Goal: Task Accomplishment & Management: Use online tool/utility

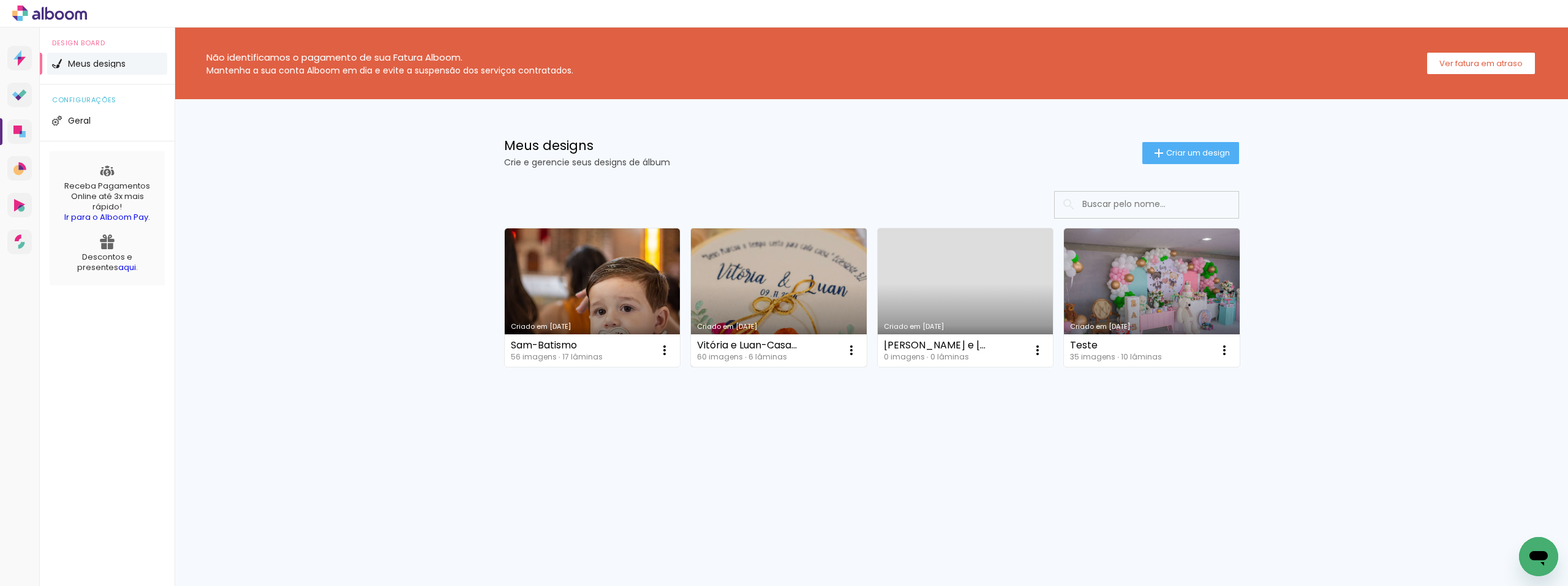
click at [781, 275] on link "Criado em [DATE]" at bounding box center [778, 298] width 176 height 138
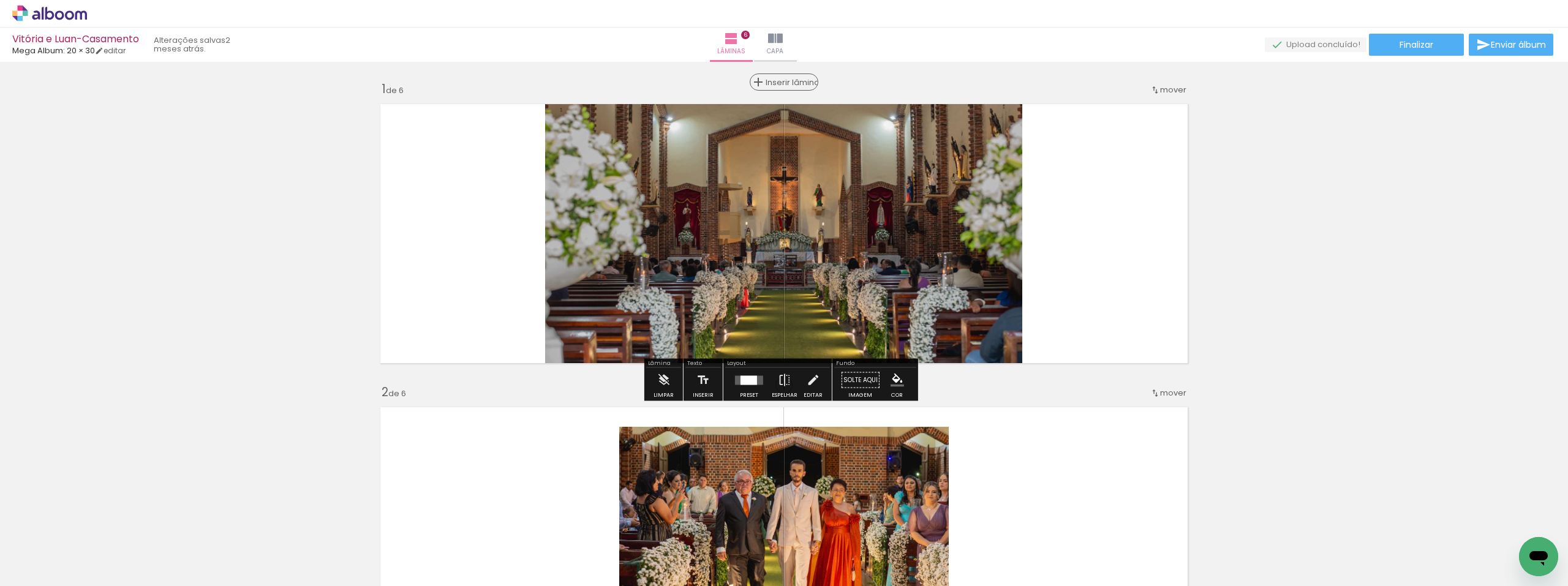
click at [780, 82] on span "Inserir lâmina" at bounding box center [790, 82] width 48 height 8
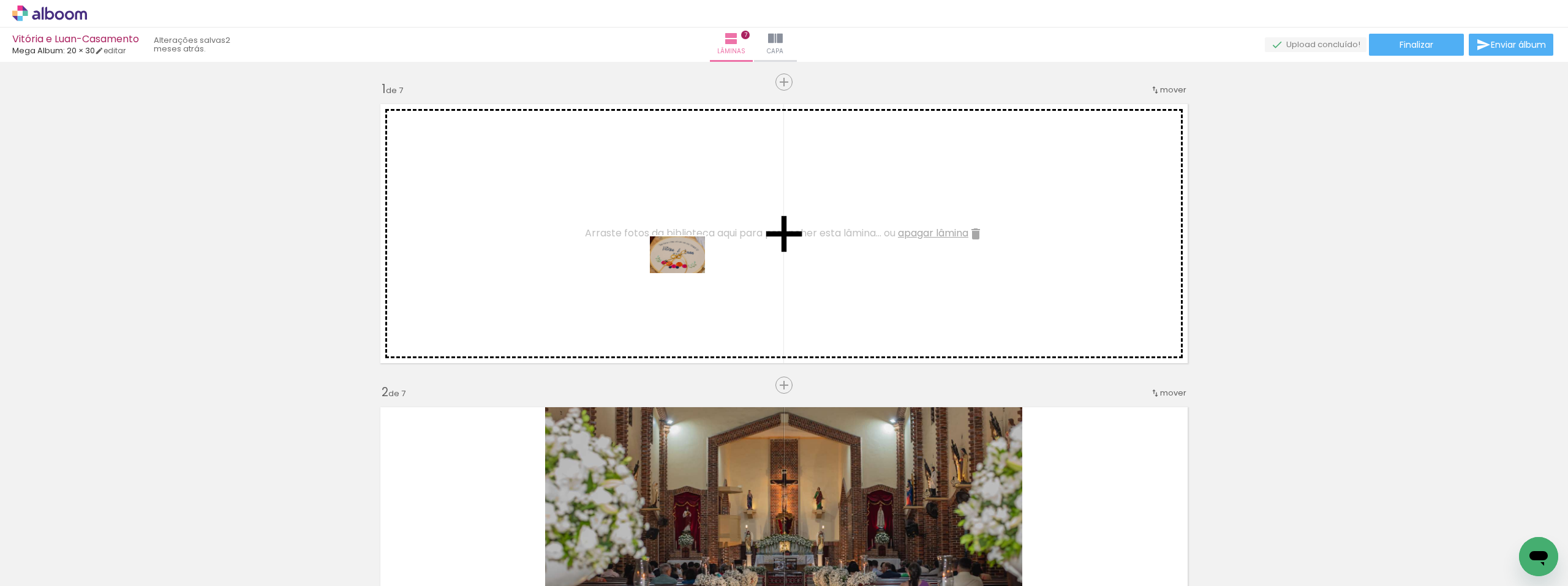
drag, startPoint x: 120, startPoint y: 548, endPoint x: 687, endPoint y: 273, distance: 630.2
click at [687, 273] on quentale-workspace at bounding box center [784, 293] width 1568 height 586
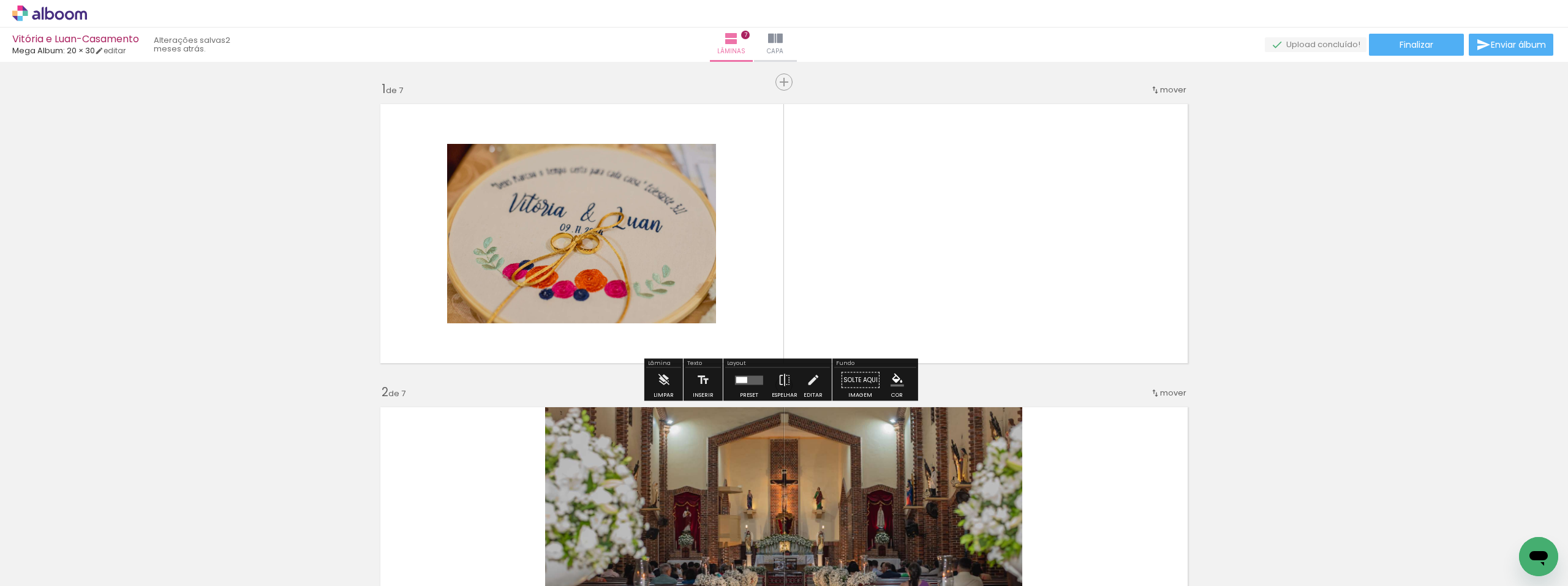
click at [738, 384] on quentale-layouter at bounding box center [748, 380] width 28 height 9
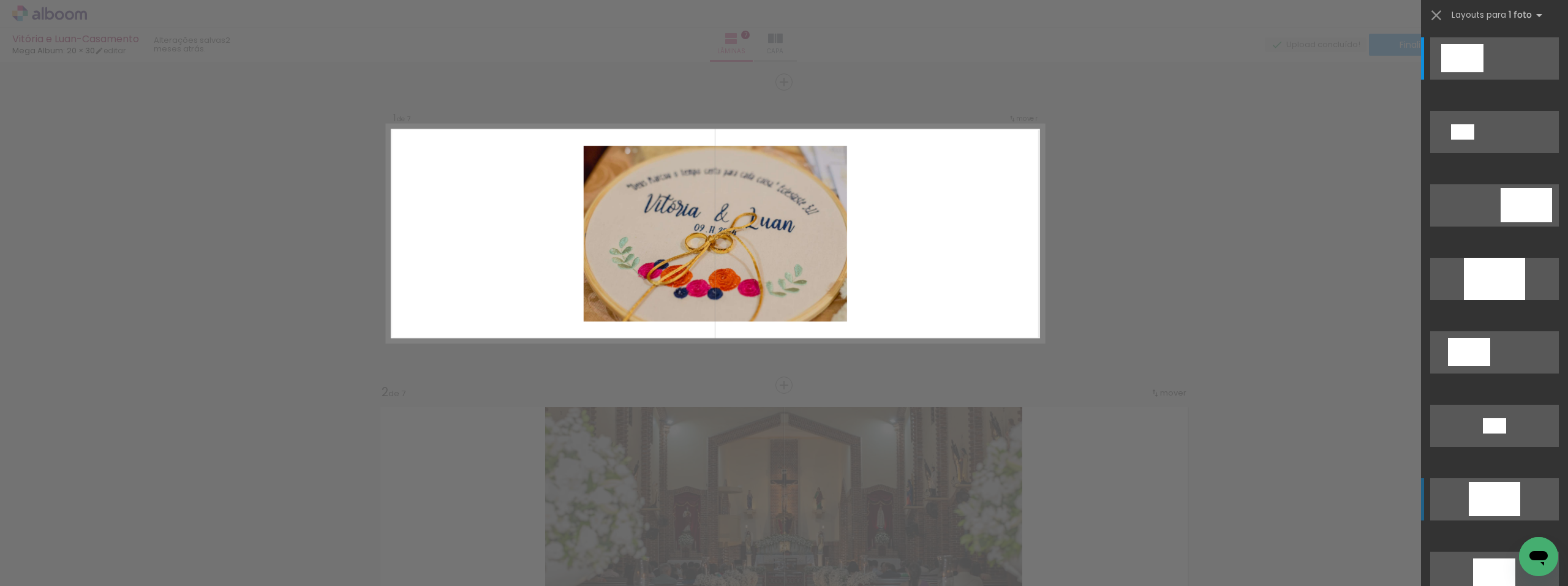
click at [1499, 300] on div at bounding box center [1494, 279] width 61 height 42
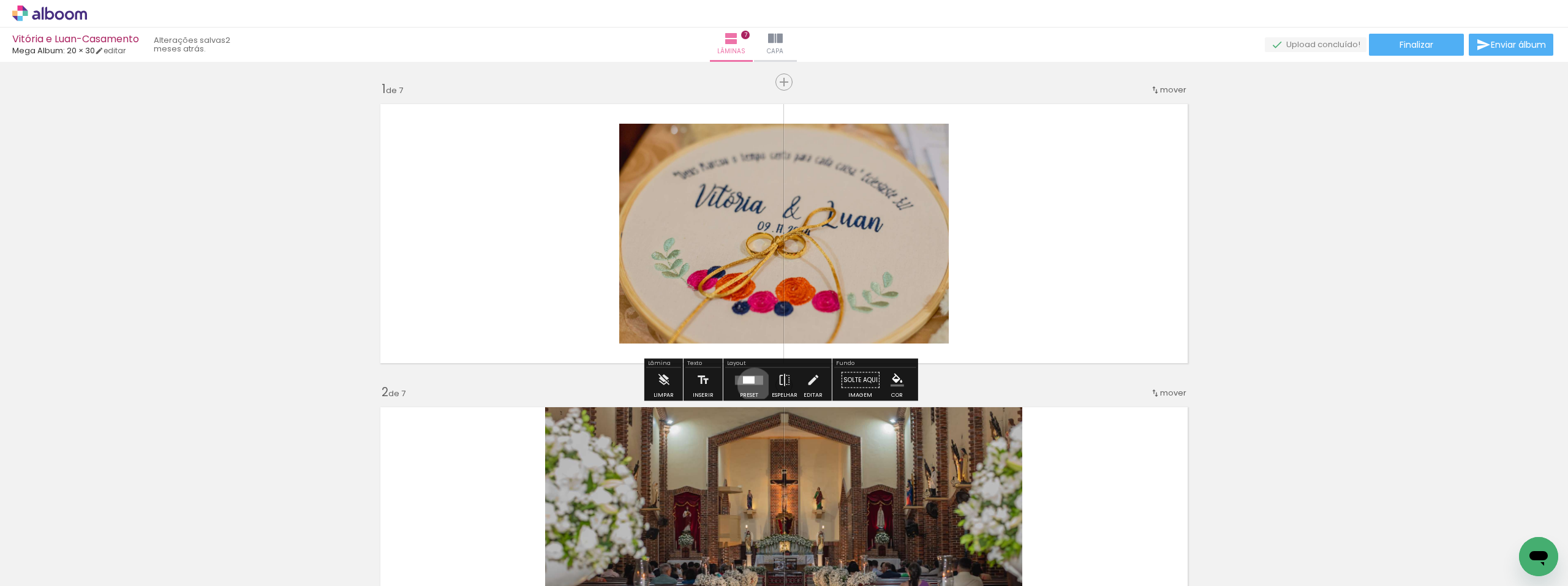
click at [751, 384] on div at bounding box center [749, 380] width 33 height 25
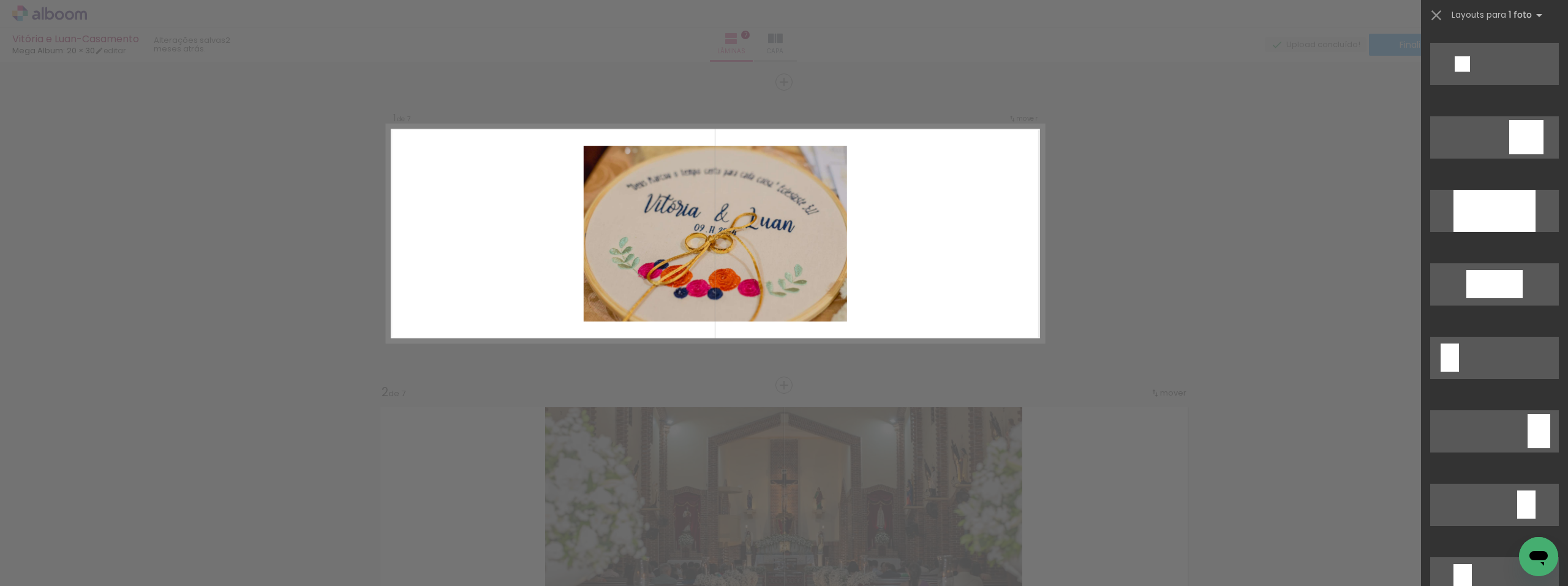
scroll to position [1631, 0]
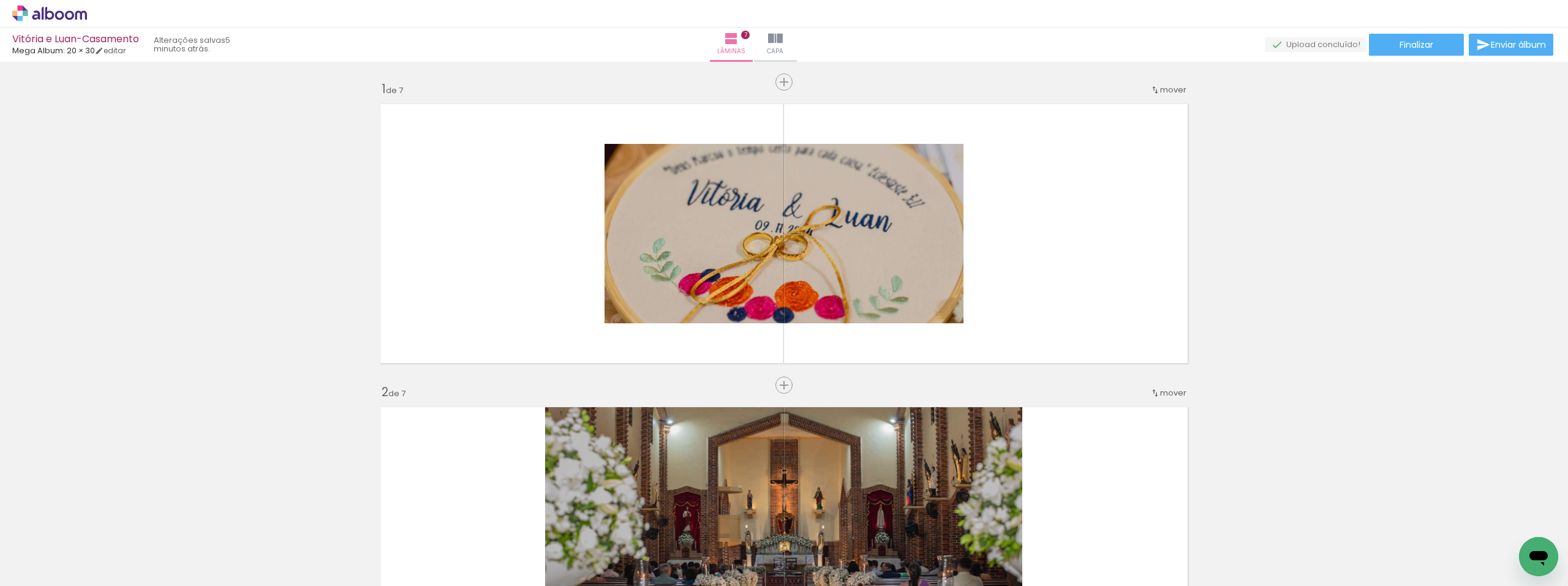
scroll to position [0, 2093]
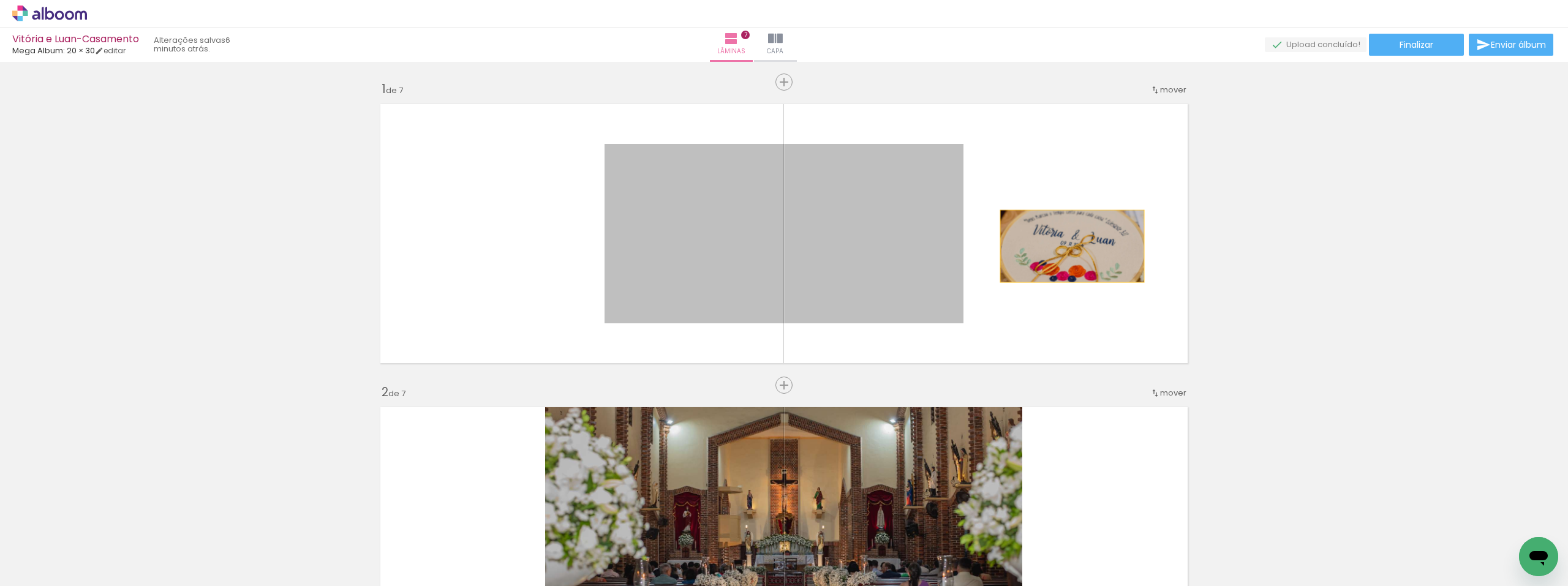
drag, startPoint x: 881, startPoint y: 241, endPoint x: 1344, endPoint y: 261, distance: 463.4
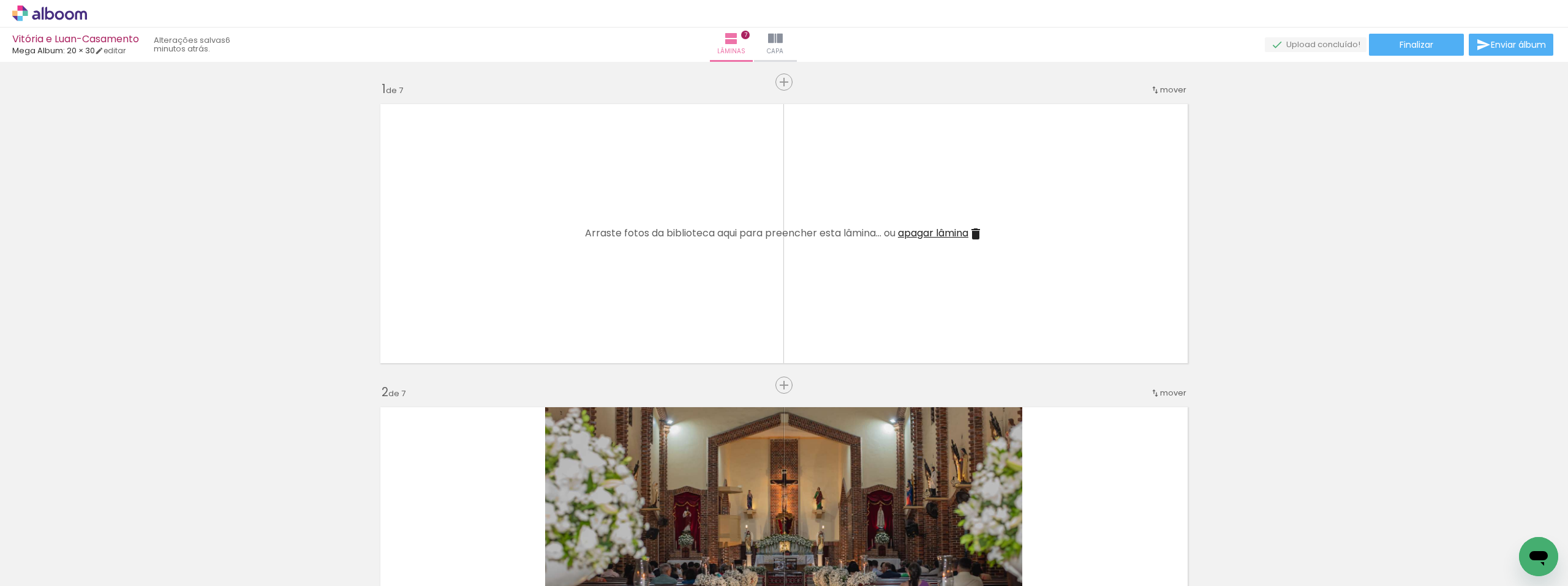
click at [930, 235] on span "apagar lâmina" at bounding box center [933, 232] width 71 height 14
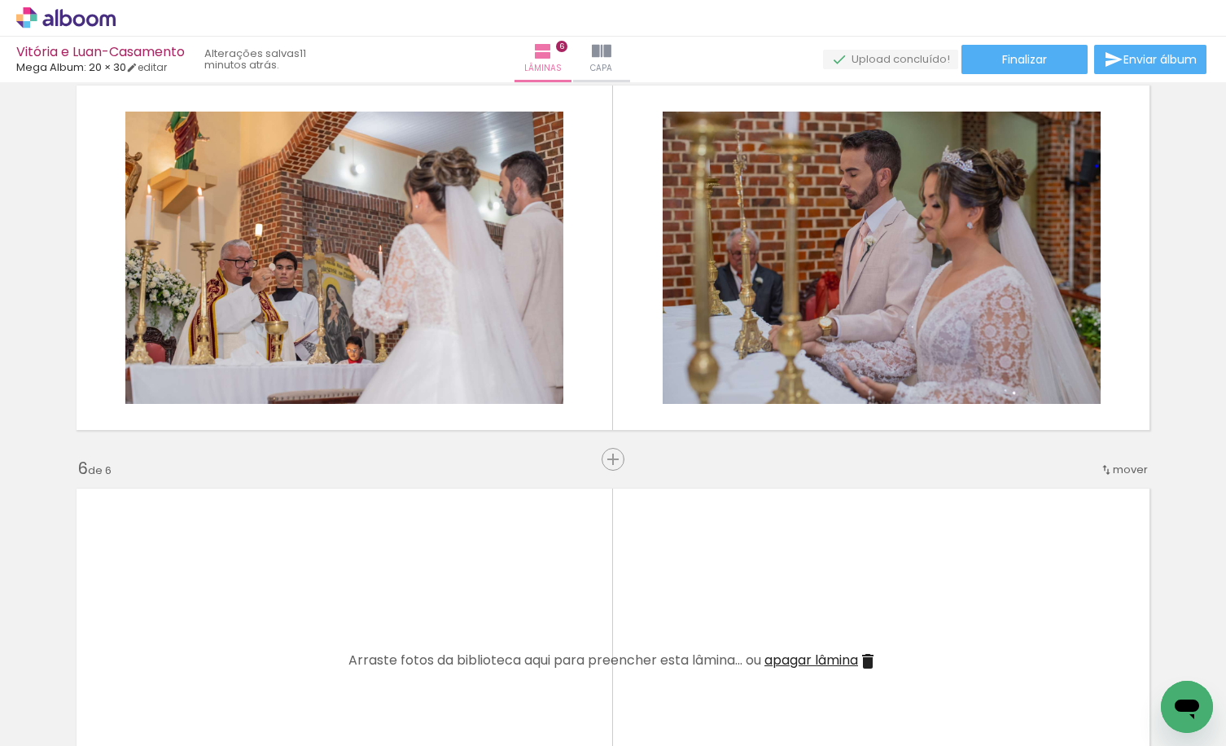
scroll to position [0, 2750]
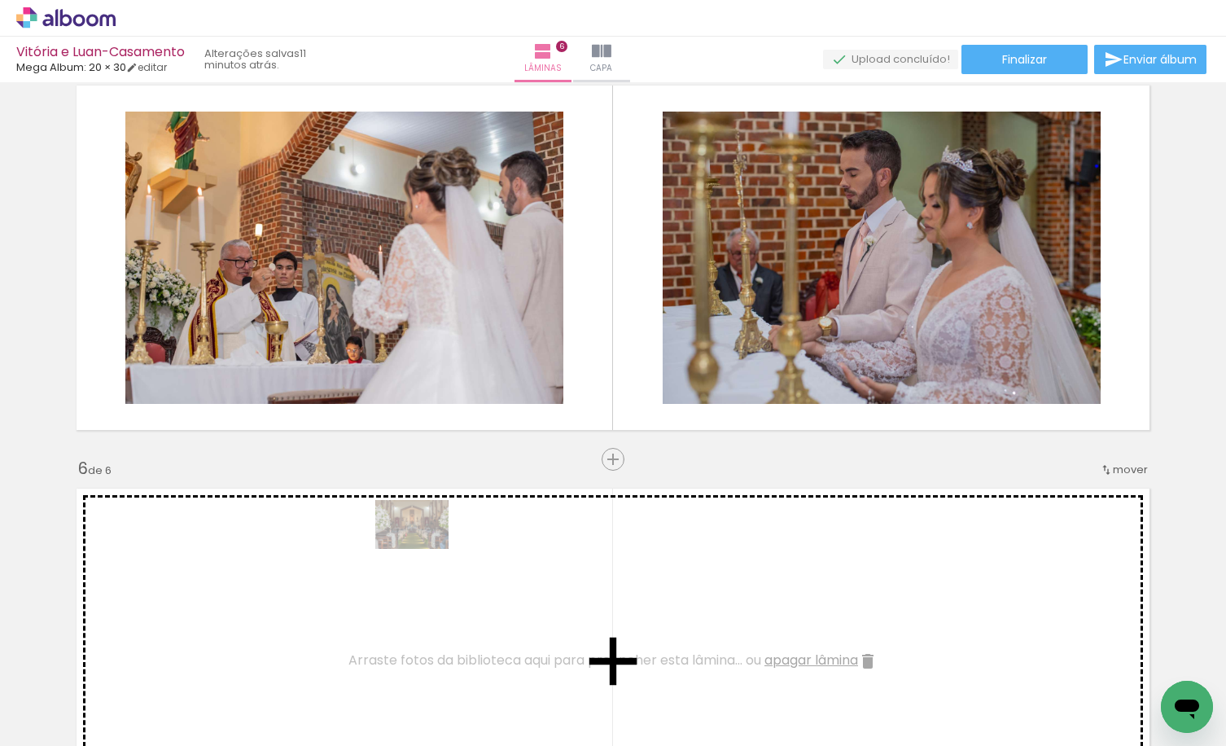
drag, startPoint x: 498, startPoint y: 712, endPoint x: 424, endPoint y: 549, distance: 179.3
click at [424, 549] on quentale-workspace at bounding box center [613, 373] width 1226 height 746
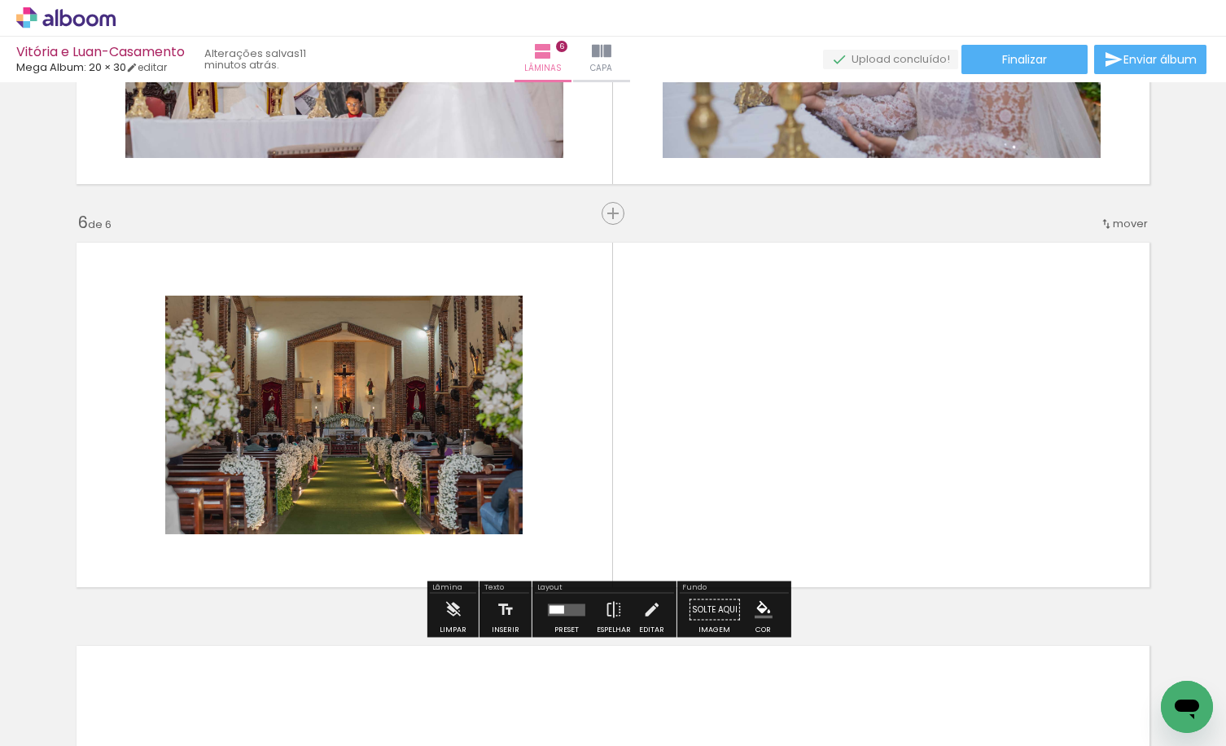
scroll to position [1991, 0]
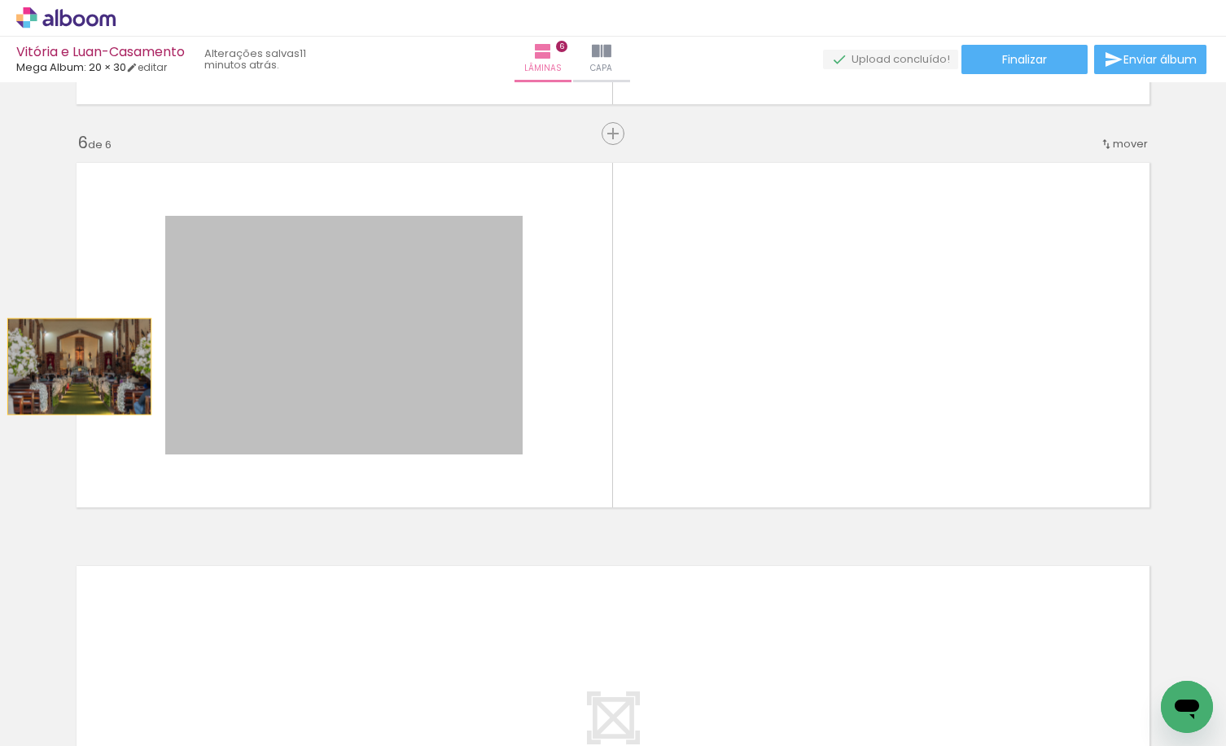
drag, startPoint x: 344, startPoint y: 379, endPoint x: 73, endPoint y: 366, distance: 271.4
click at [73, 366] on quentale-layouter at bounding box center [613, 335] width 1091 height 362
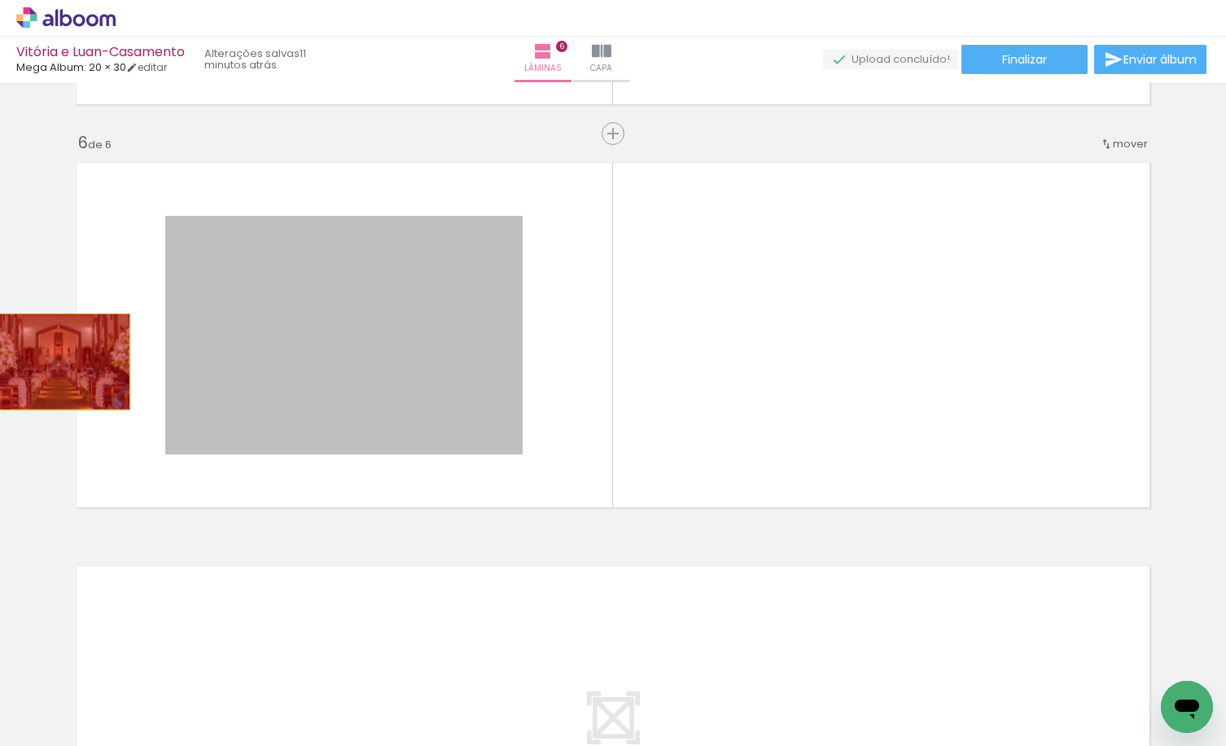
drag, startPoint x: 334, startPoint y: 366, endPoint x: 52, endPoint y: 362, distance: 281.8
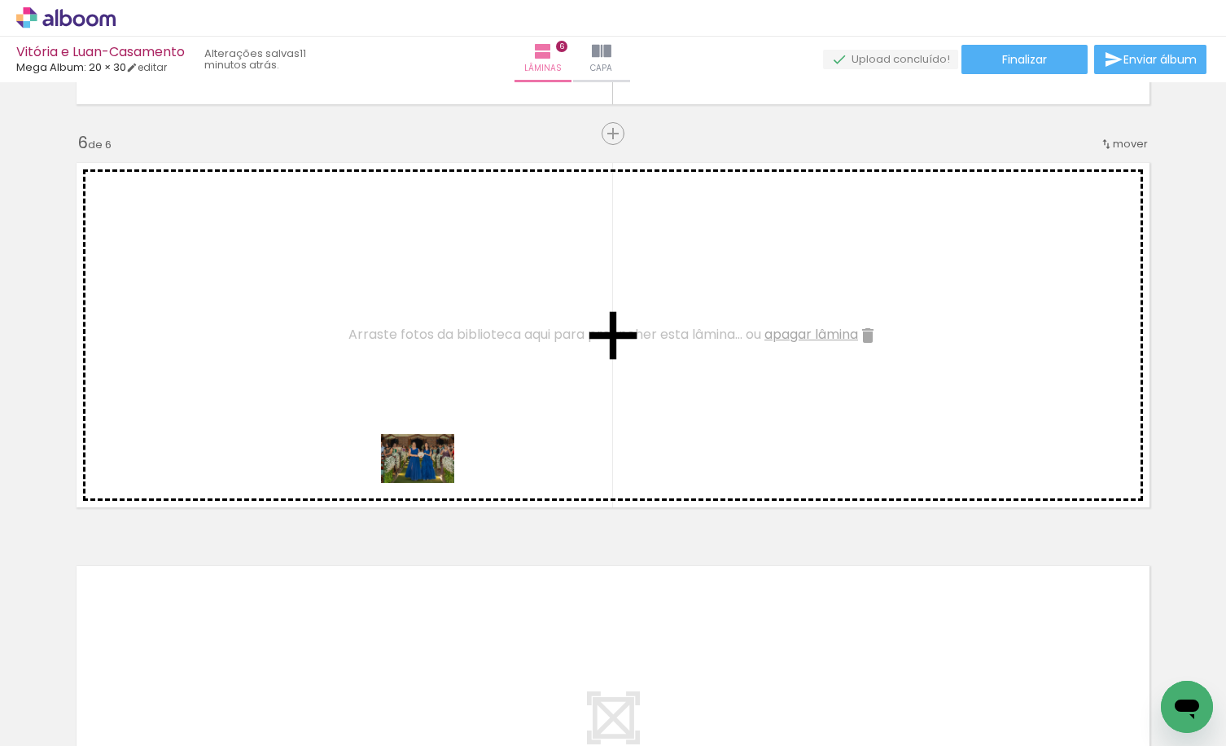
drag, startPoint x: 620, startPoint y: 705, endPoint x: 430, endPoint y: 483, distance: 292.3
click at [430, 483] on quentale-workspace at bounding box center [613, 373] width 1226 height 746
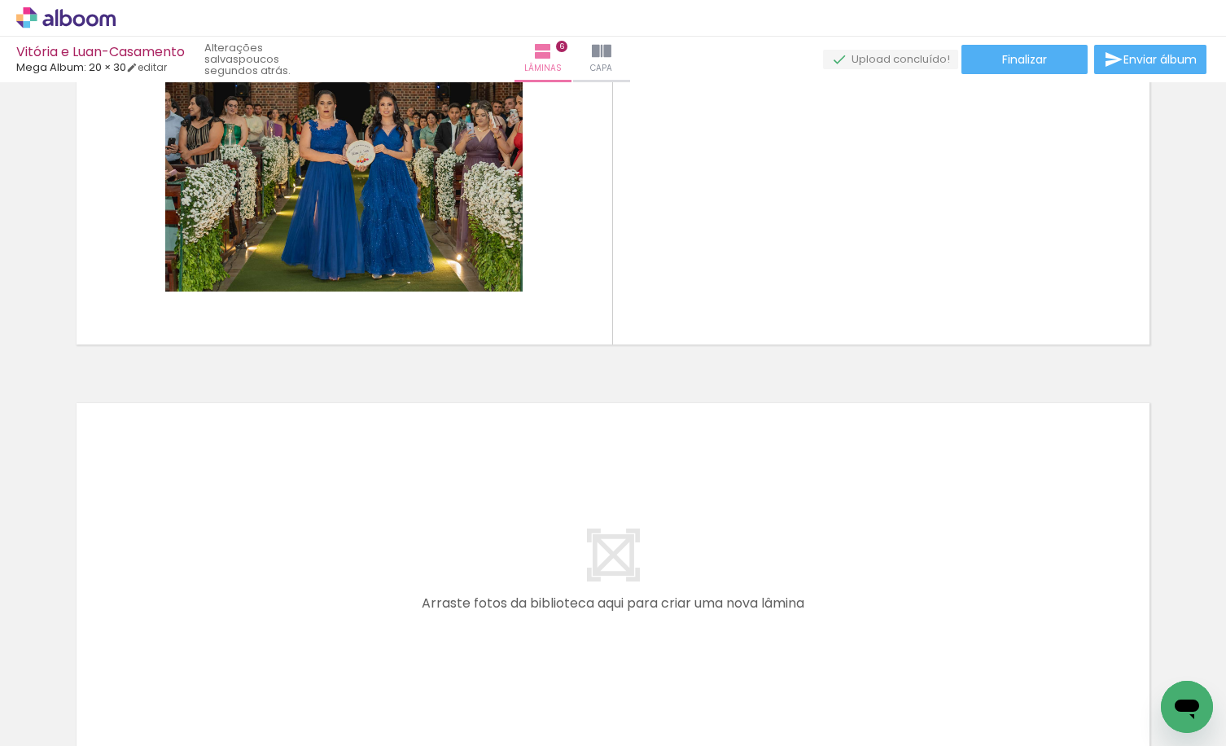
scroll to position [0, 0]
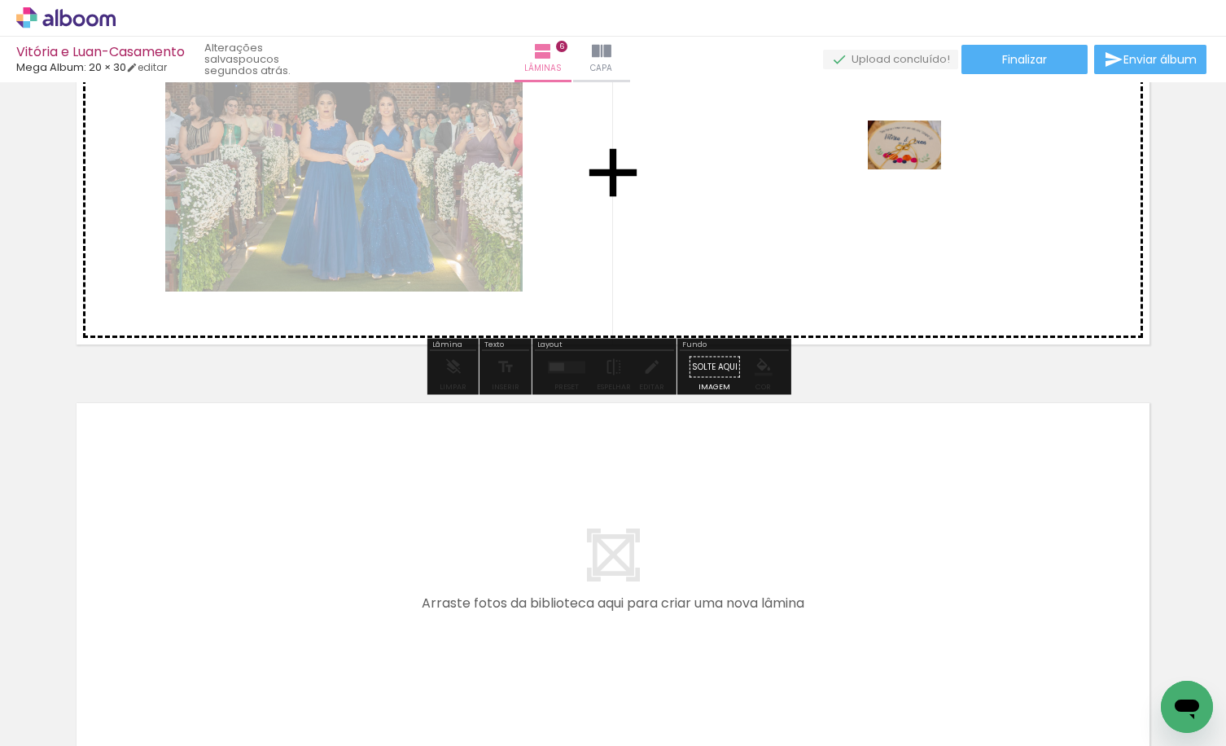
drag, startPoint x: 182, startPoint y: 698, endPoint x: 917, endPoint y: 169, distance: 905.5
click at [917, 169] on quentale-workspace at bounding box center [613, 373] width 1226 height 746
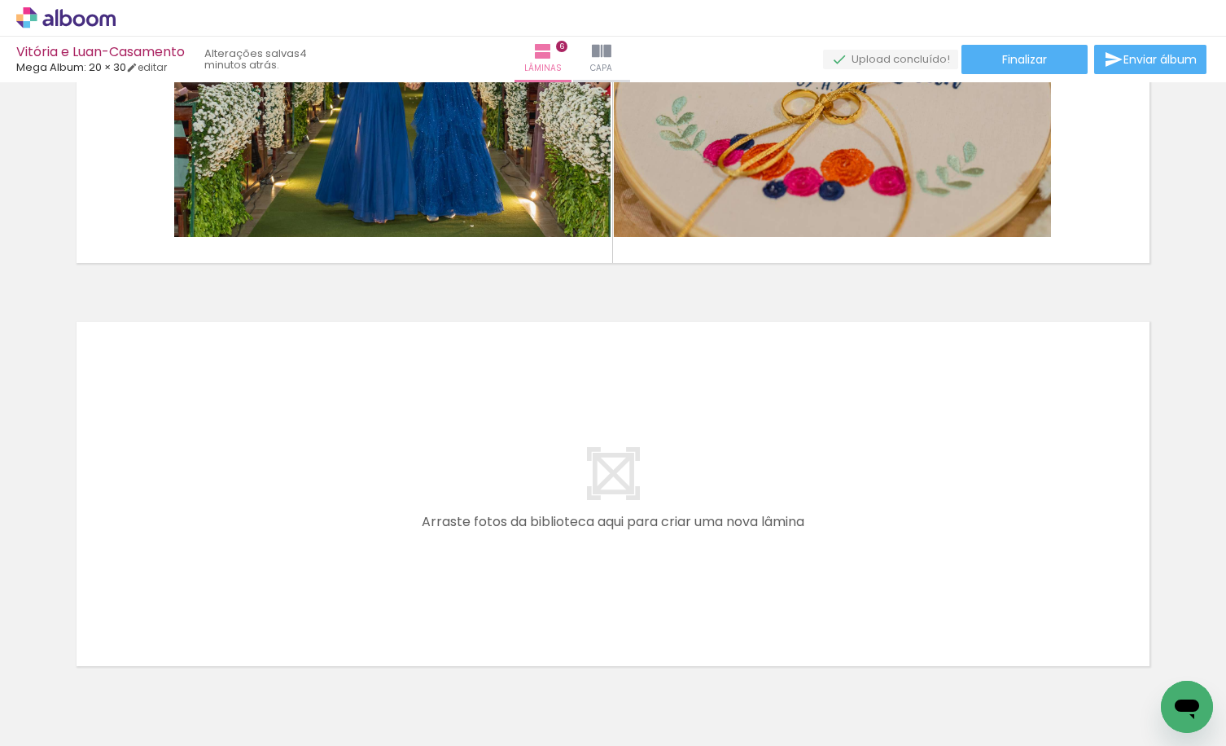
scroll to position [0, 2663]
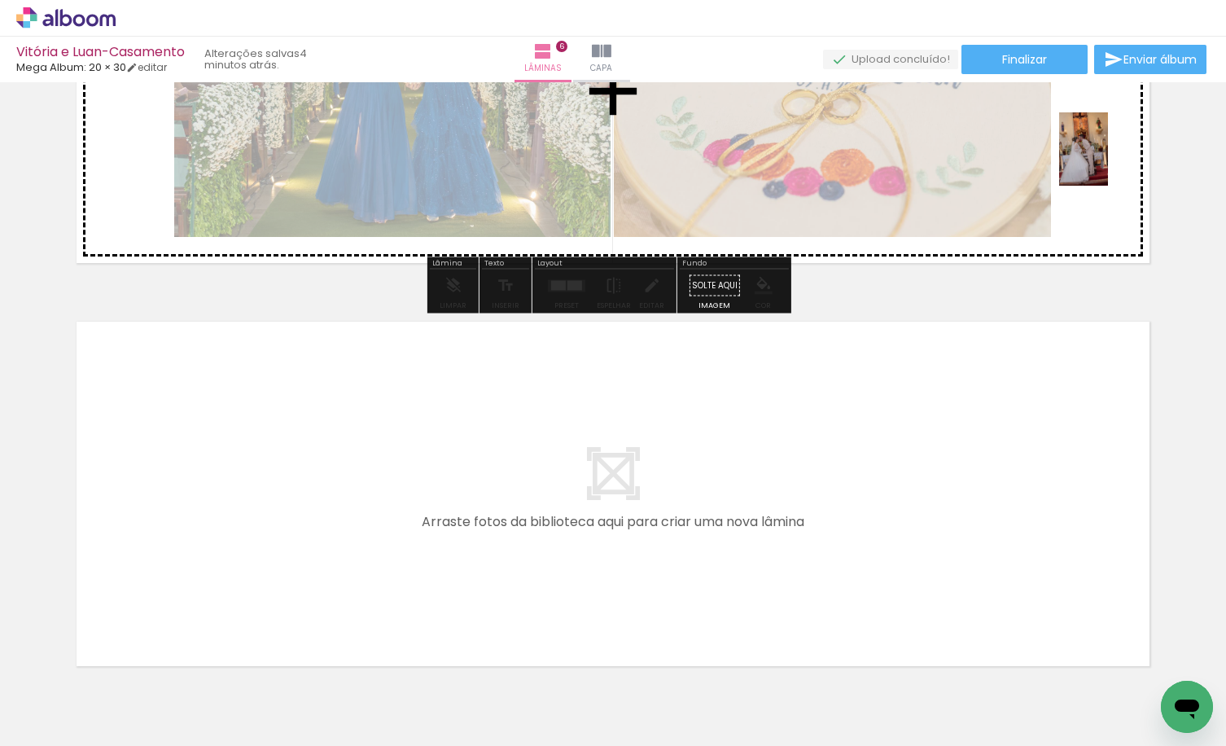
drag, startPoint x: 793, startPoint y: 708, endPoint x: 1108, endPoint y: 161, distance: 630.7
click at [1108, 161] on quentale-workspace at bounding box center [613, 373] width 1226 height 746
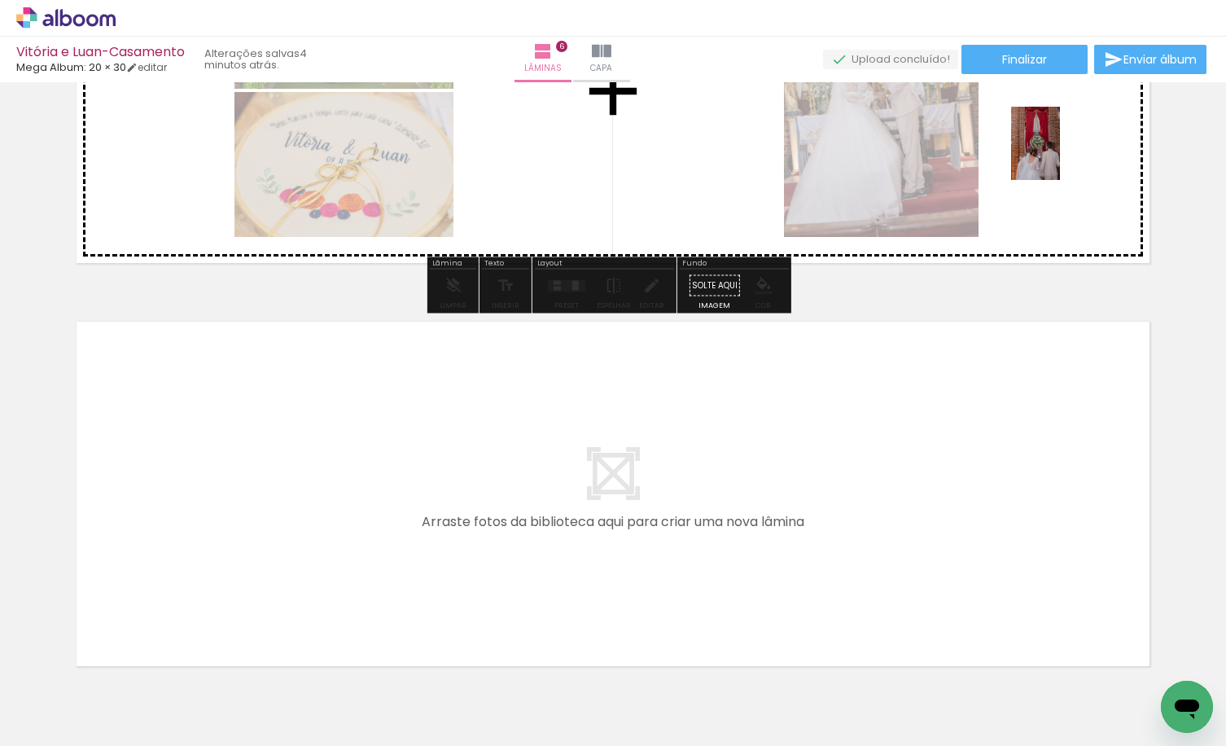
drag, startPoint x: 966, startPoint y: 708, endPoint x: 1060, endPoint y: 156, distance: 560.1
click at [1060, 156] on quentale-workspace at bounding box center [613, 373] width 1226 height 746
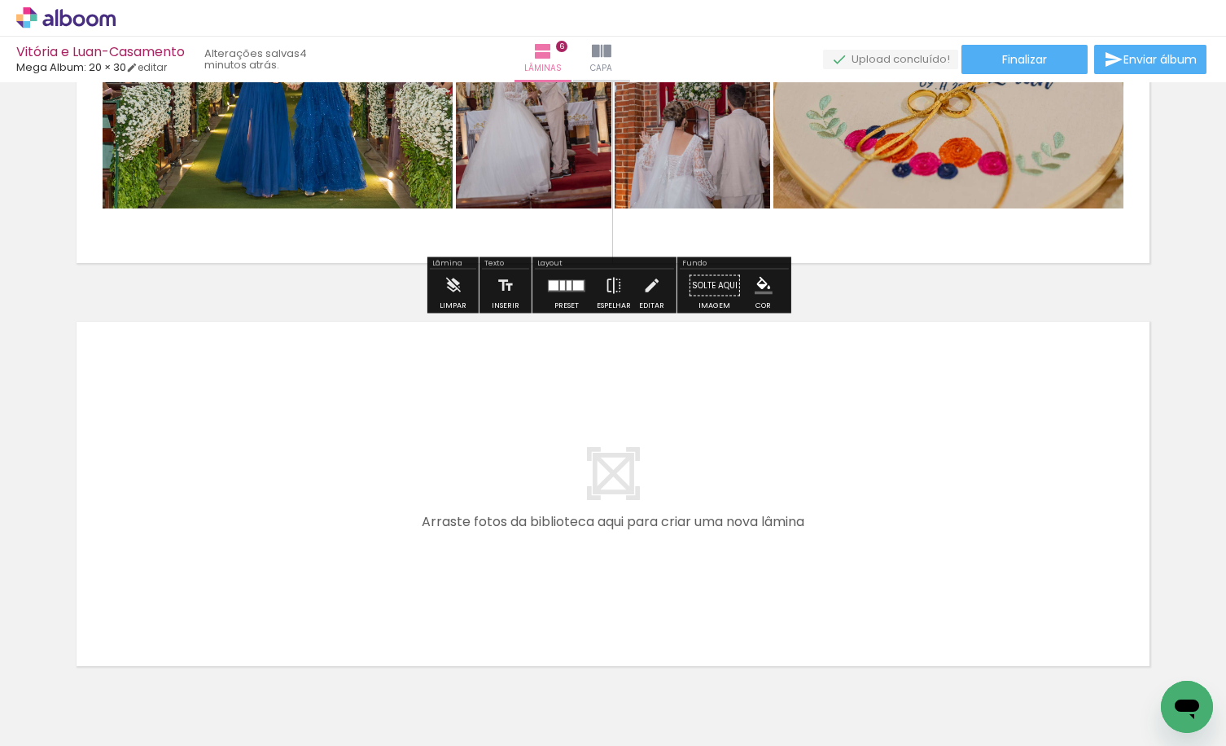
scroll to position [2072, 0]
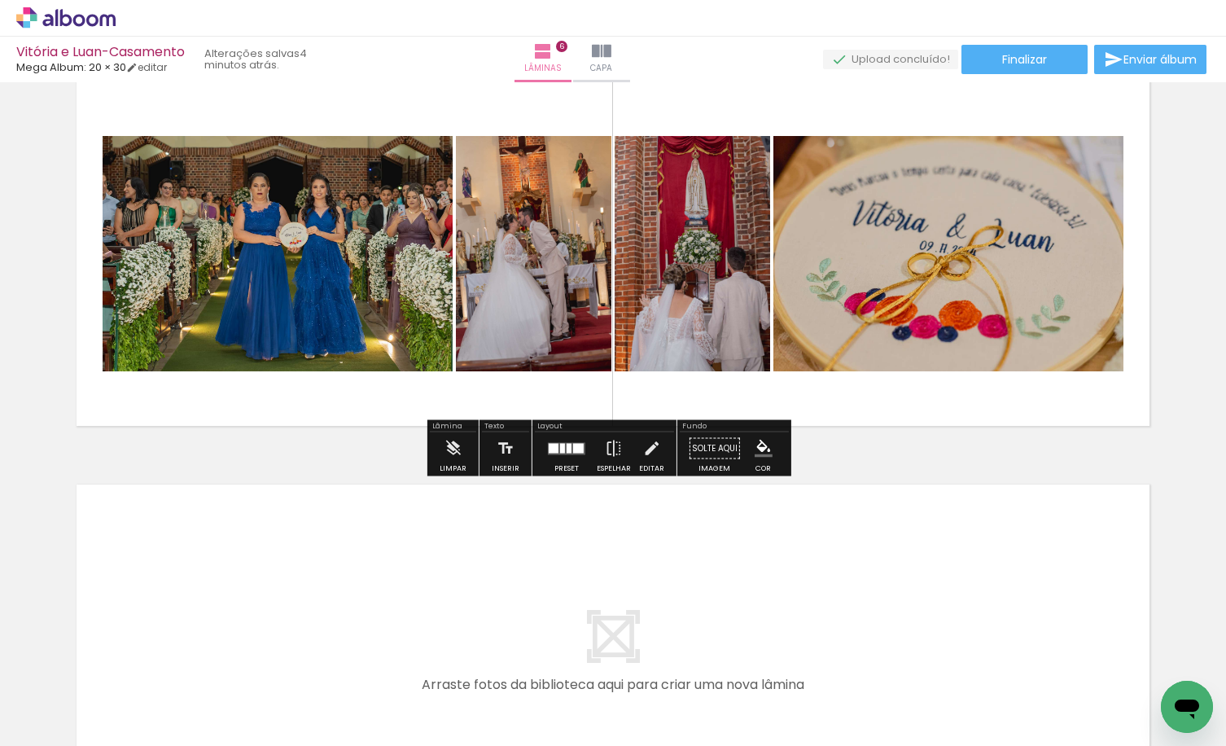
click at [563, 461] on div at bounding box center [567, 448] width 44 height 33
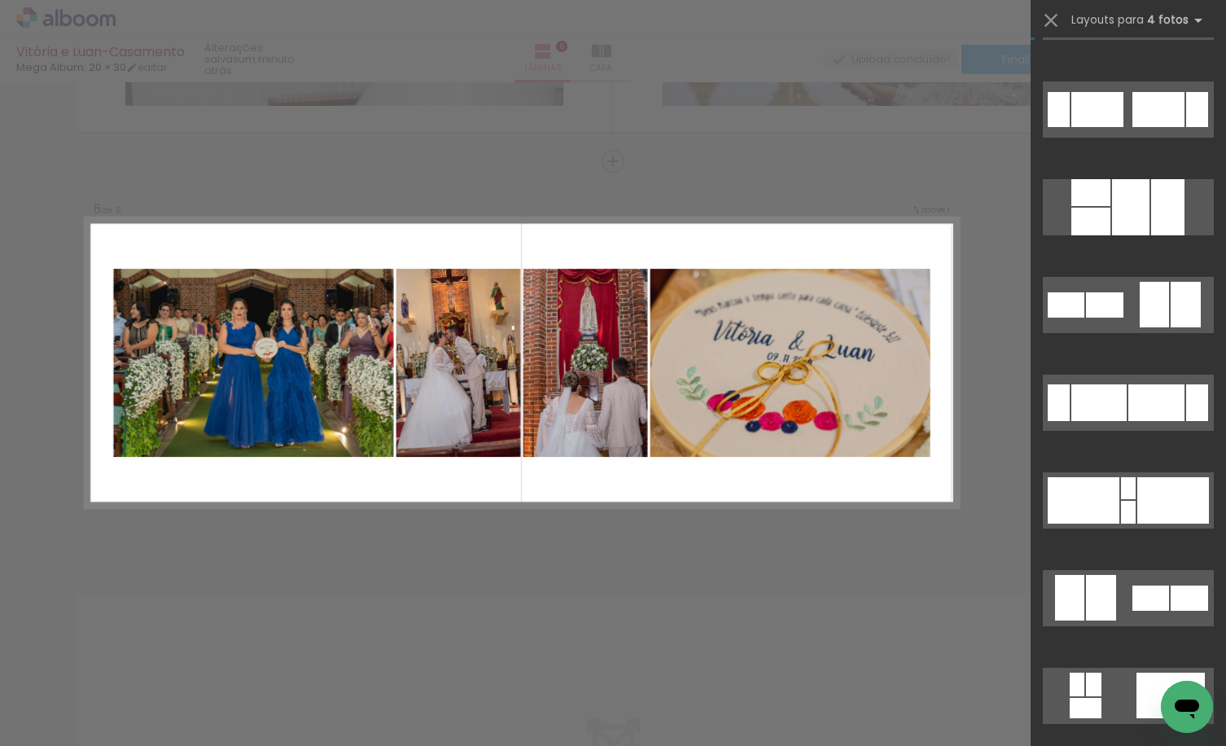
scroll to position [0, 0]
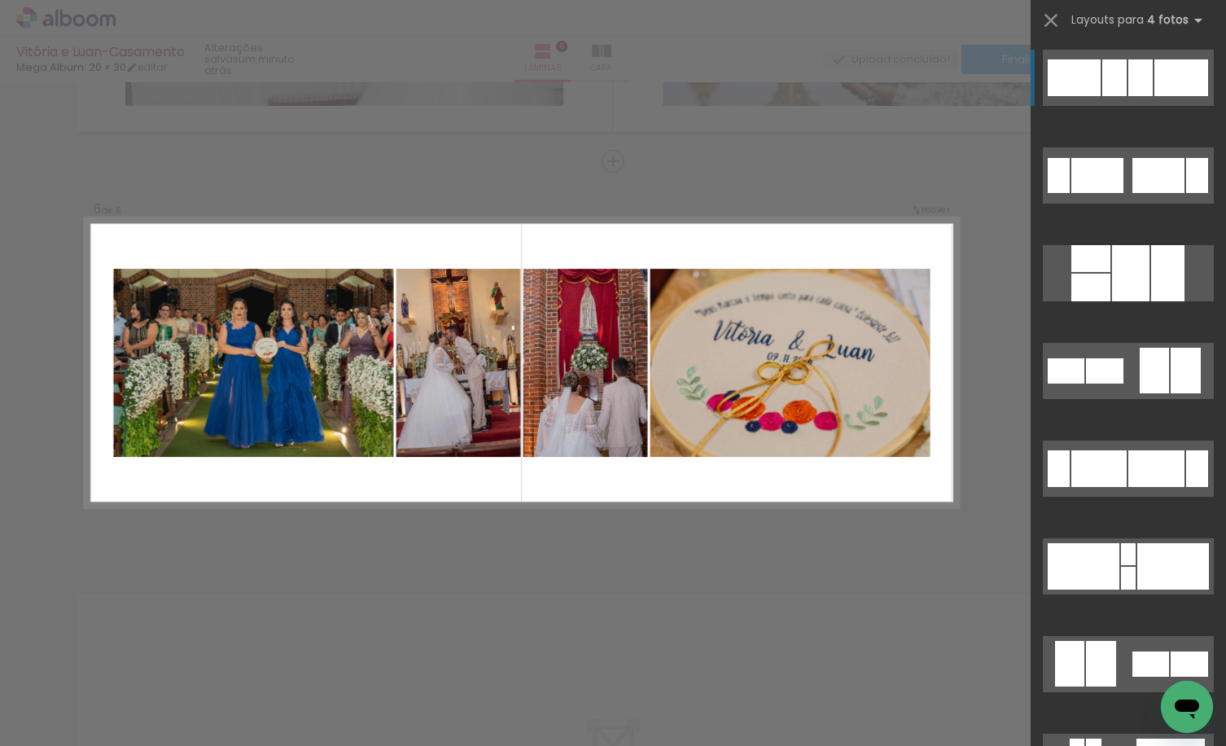
click at [1157, 89] on div at bounding box center [1182, 77] width 54 height 37
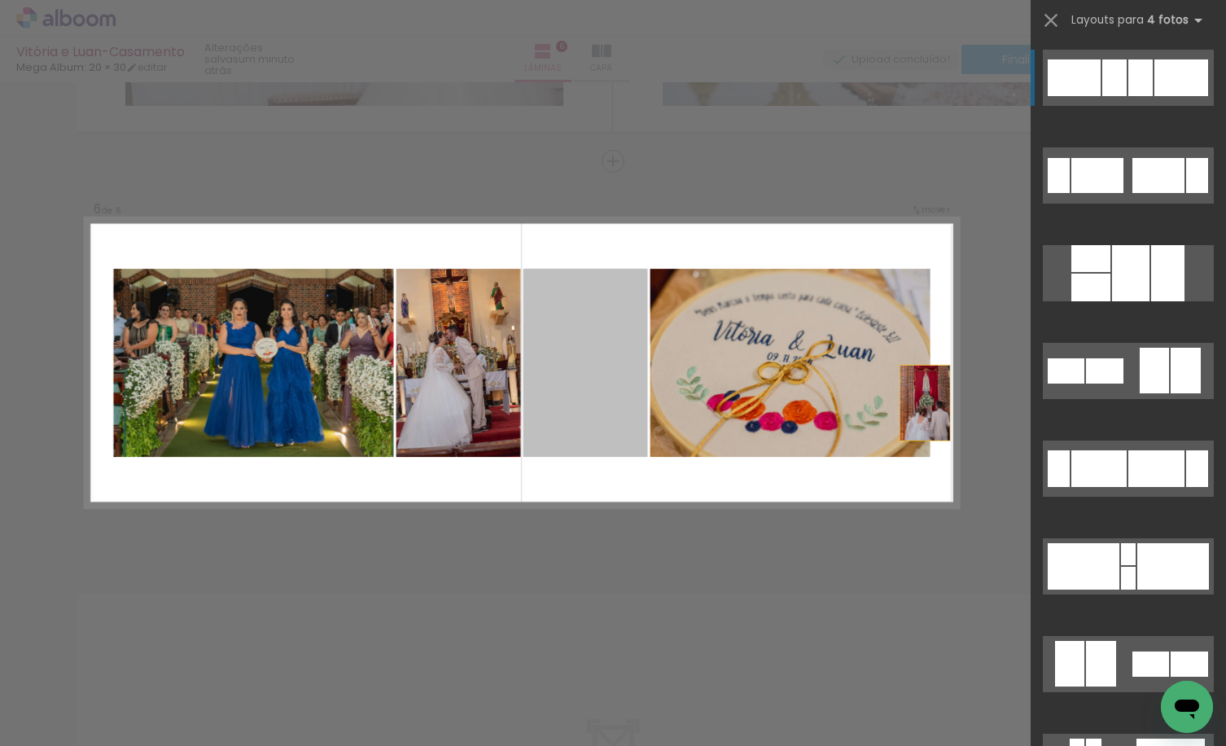
drag, startPoint x: 598, startPoint y: 379, endPoint x: 1004, endPoint y: 413, distance: 407.7
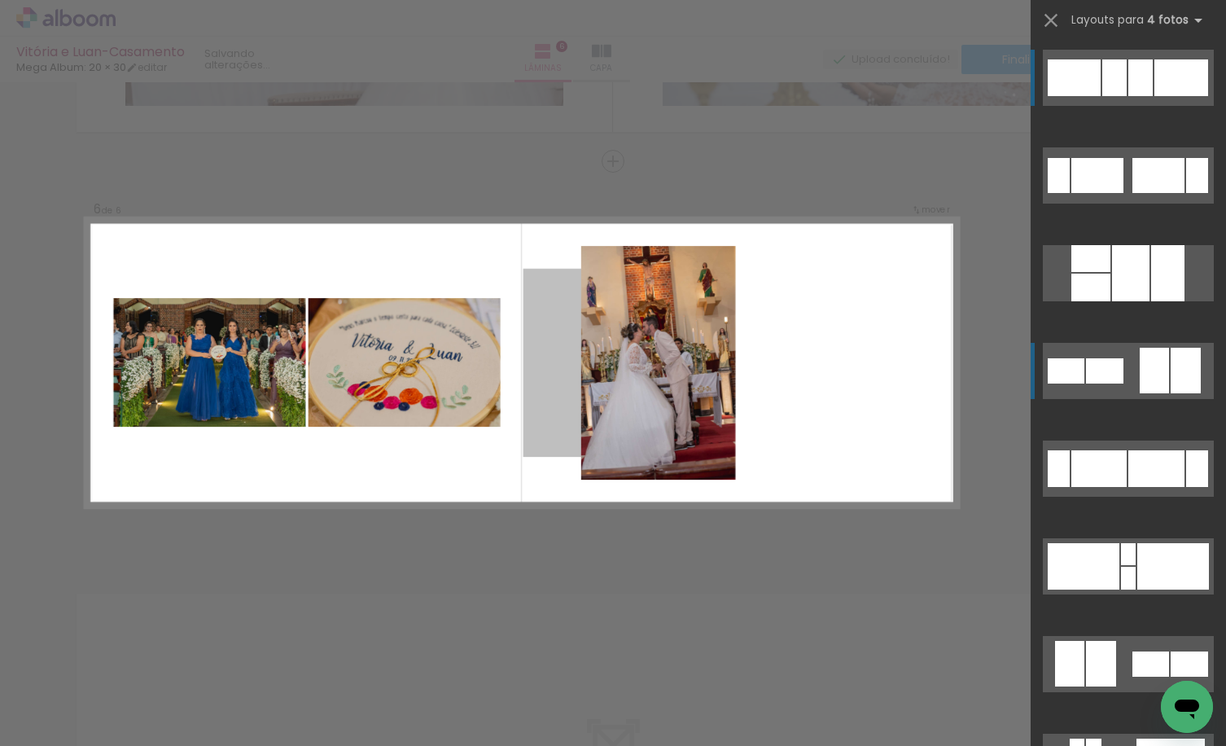
drag, startPoint x: 634, startPoint y: 327, endPoint x: 1051, endPoint y: 362, distance: 418.4
click at [1051, 362] on quentale-workspace at bounding box center [613, 373] width 1226 height 746
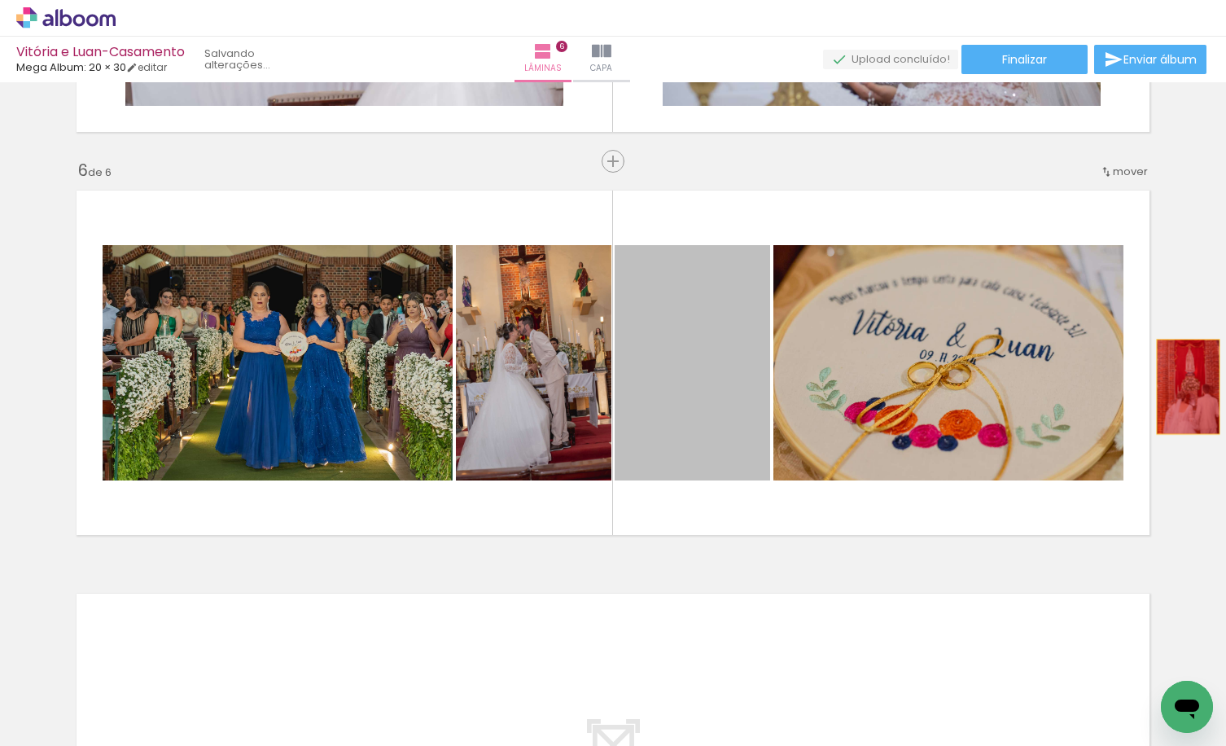
drag, startPoint x: 680, startPoint y: 406, endPoint x: 1182, endPoint y: 387, distance: 502.8
